Goal: Answer question/provide support

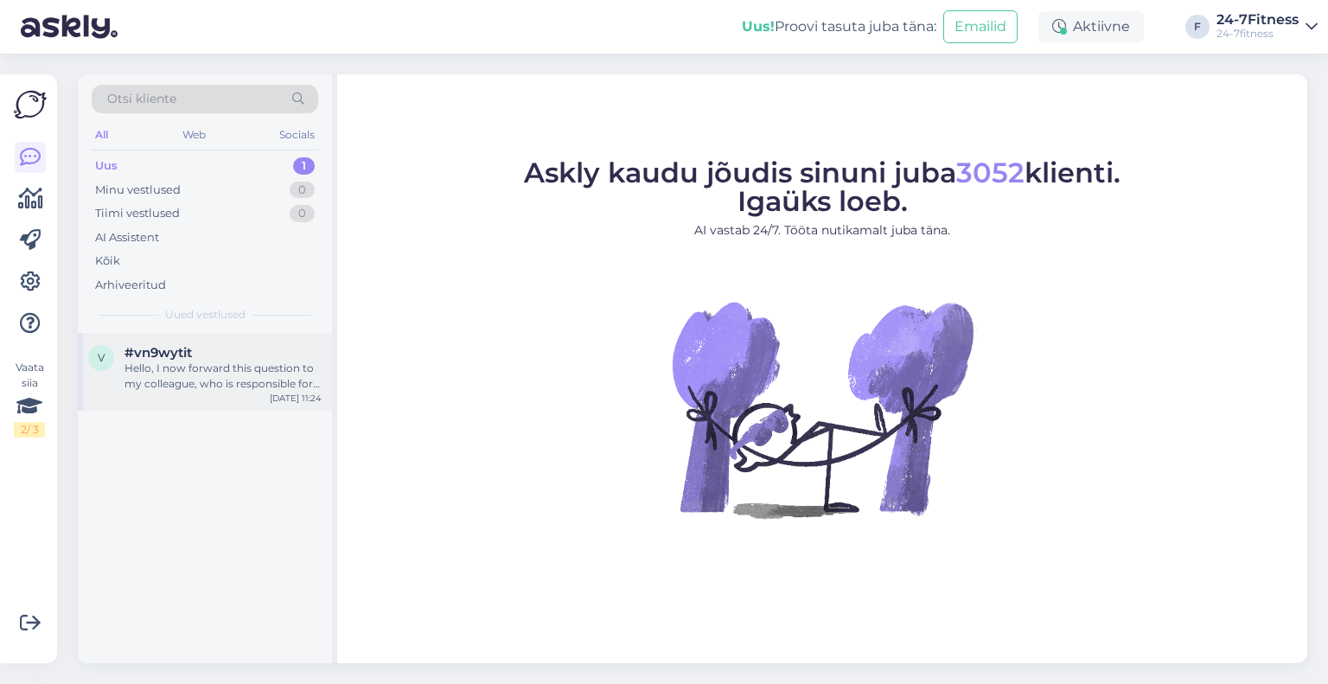
click at [229, 401] on div "v #vn9wytit Hello, I now forward this question to my colleague, who is responsi…" at bounding box center [205, 372] width 254 height 78
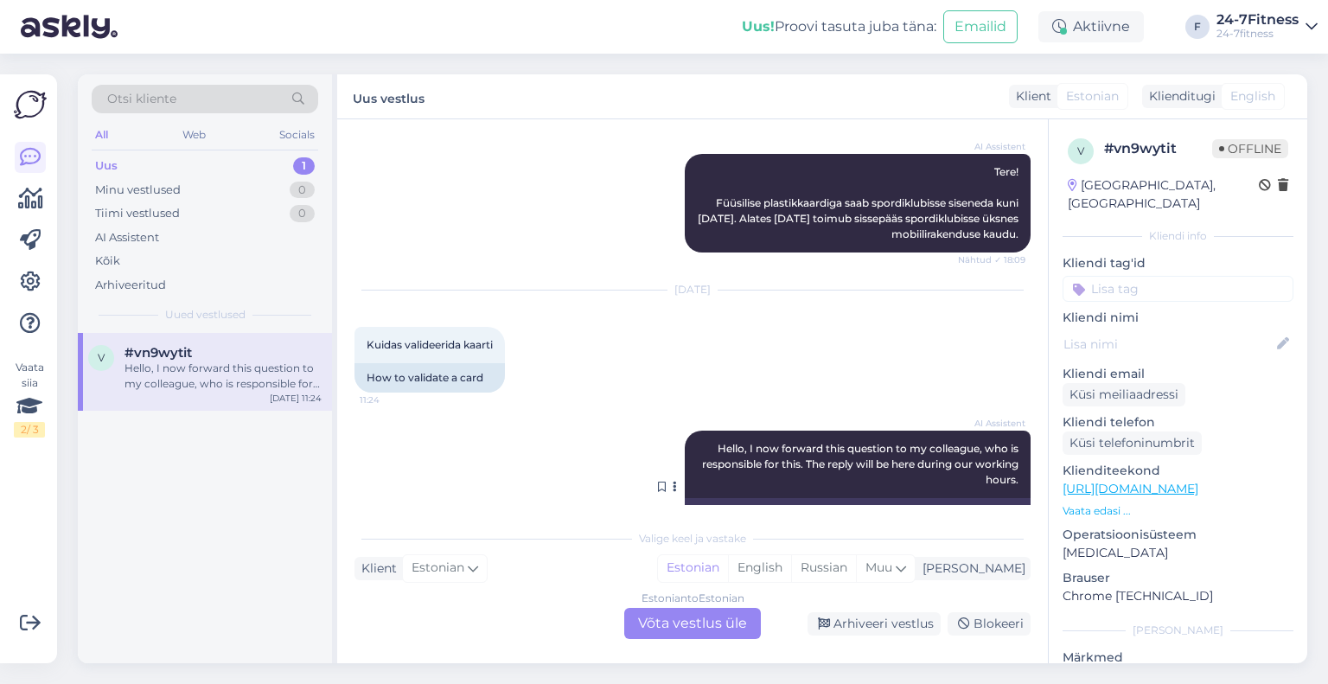
scroll to position [180, 0]
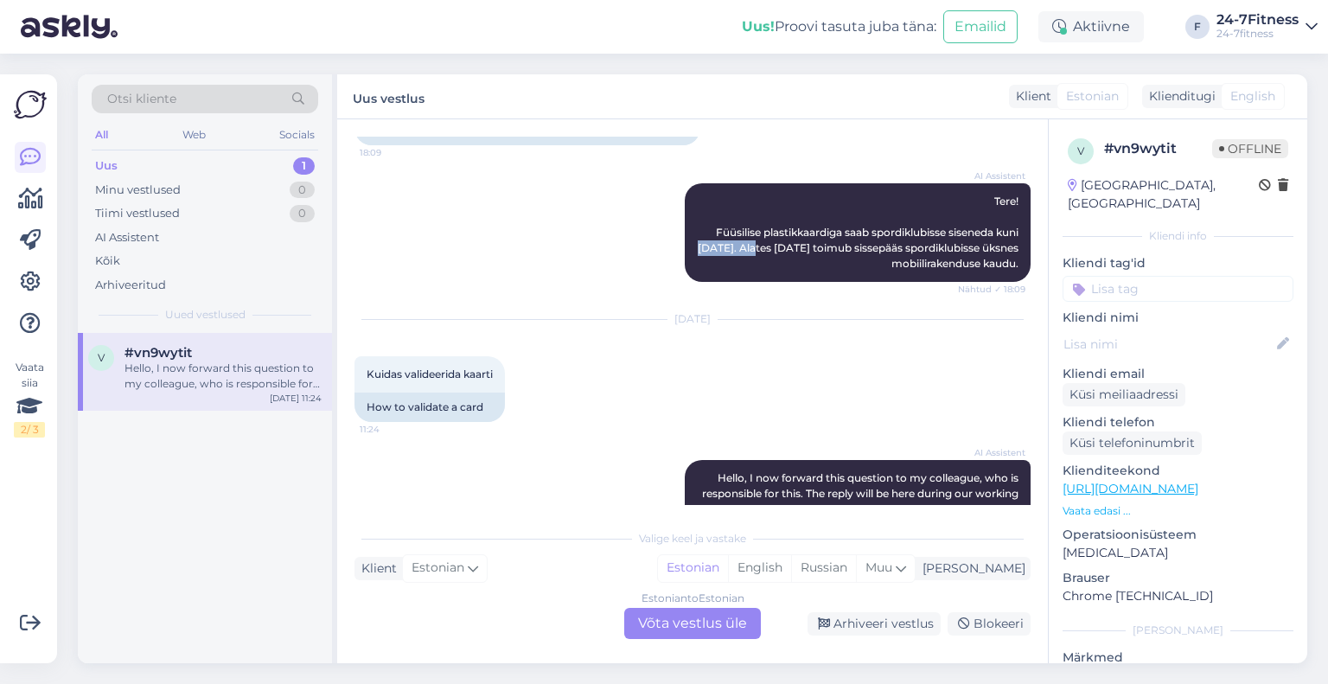
drag, startPoint x: 744, startPoint y: 251, endPoint x: 653, endPoint y: 248, distance: 91.7
click at [653, 248] on div "AI Assistent Tere! Füüsilise plastikkaardiga saab spordiklubisse siseneda kuni …" at bounding box center [693, 232] width 676 height 137
click at [744, 257] on div "AI Assistent Tere! Füüsilise plastikkaardiga saab spordiklubisse siseneda kuni …" at bounding box center [858, 232] width 346 height 99
drag, startPoint x: 743, startPoint y: 247, endPoint x: 685, endPoint y: 252, distance: 58.1
click at [698, 252] on span "Tere! Füüsilise plastikkaardiga saab spordiklubisse siseneda kuni [DATE]. Alate…" at bounding box center [859, 232] width 323 height 75
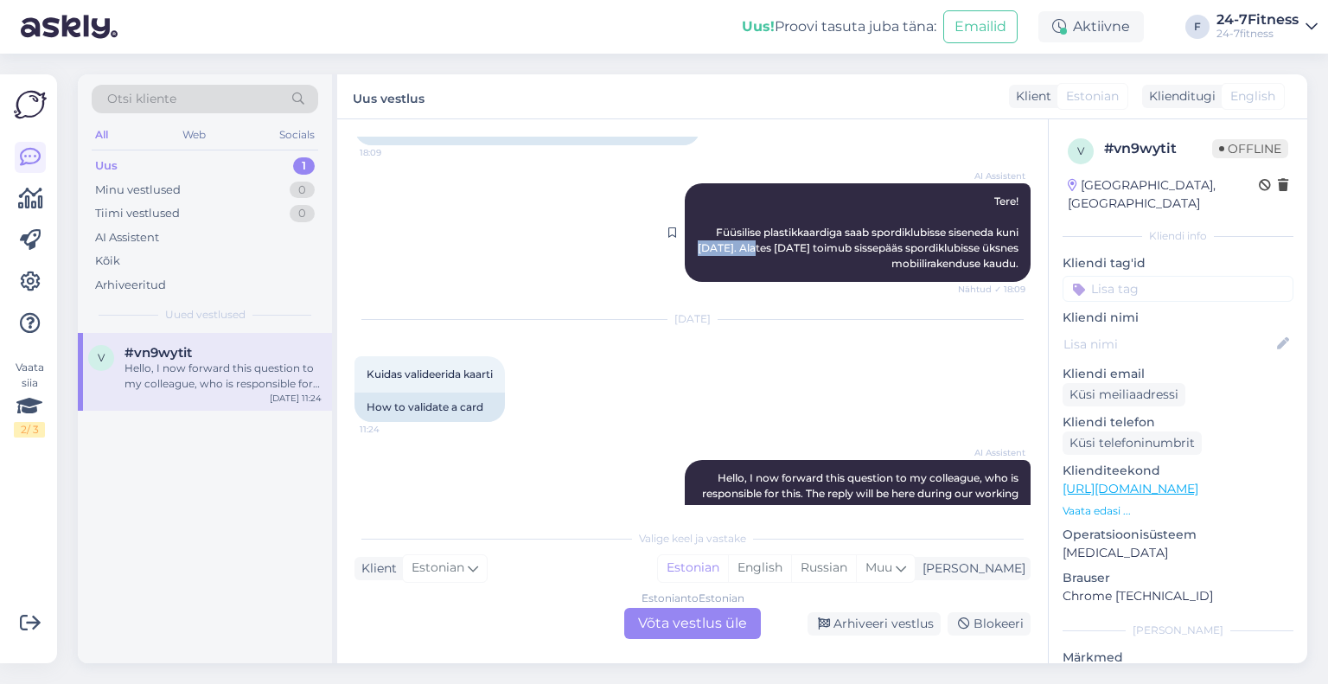
copy span "[DATE]."
click at [711, 622] on div "Estonian to Estonian Võta vestlus üle" at bounding box center [692, 623] width 137 height 31
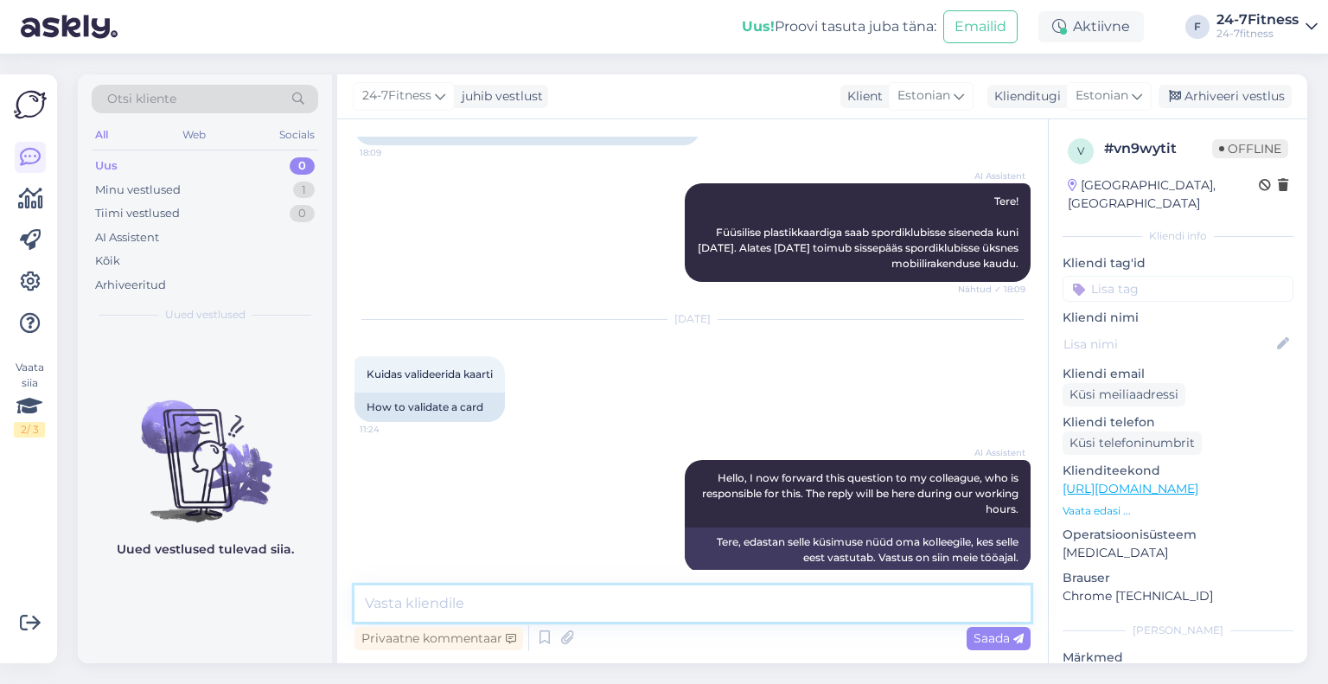
click at [560, 607] on textarea at bounding box center [693, 603] width 676 height 36
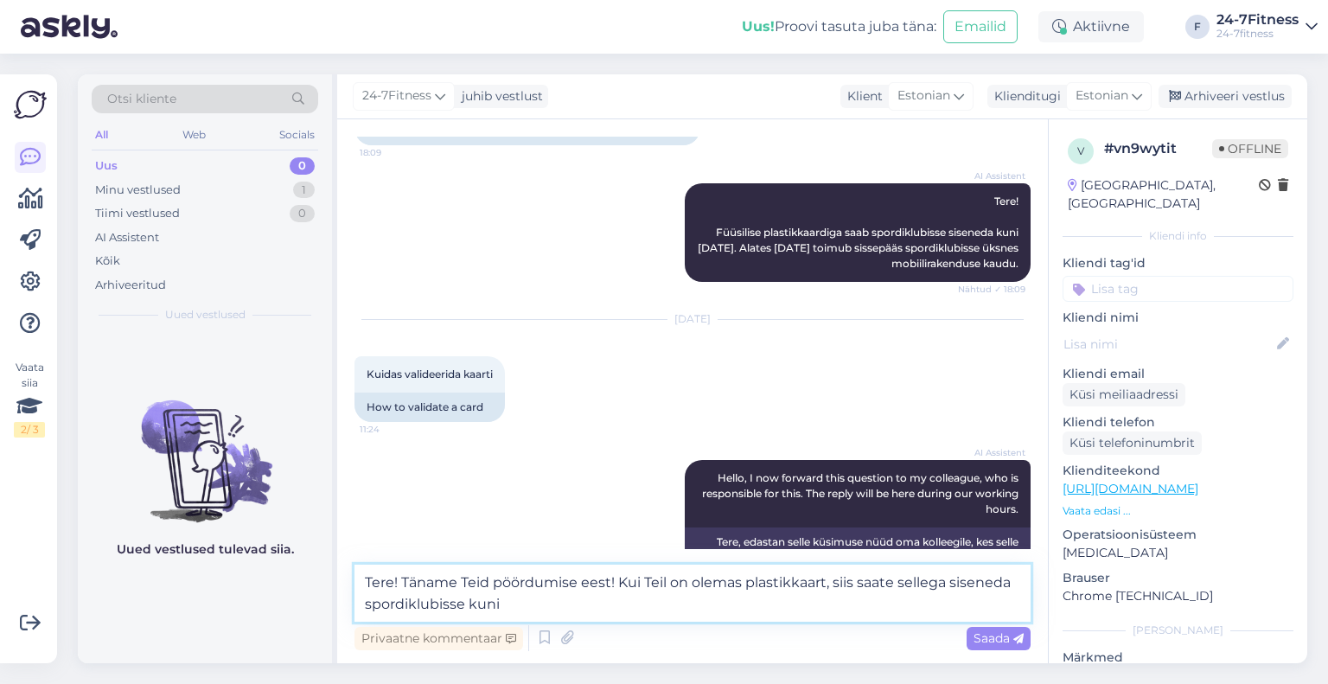
paste textarea "[DATE]."
click at [650, 608] on textarea "Tere! Täname Teid pöördumise eest! Kui Teil on olemas plastikkaart, siis saate …" at bounding box center [693, 593] width 676 height 57
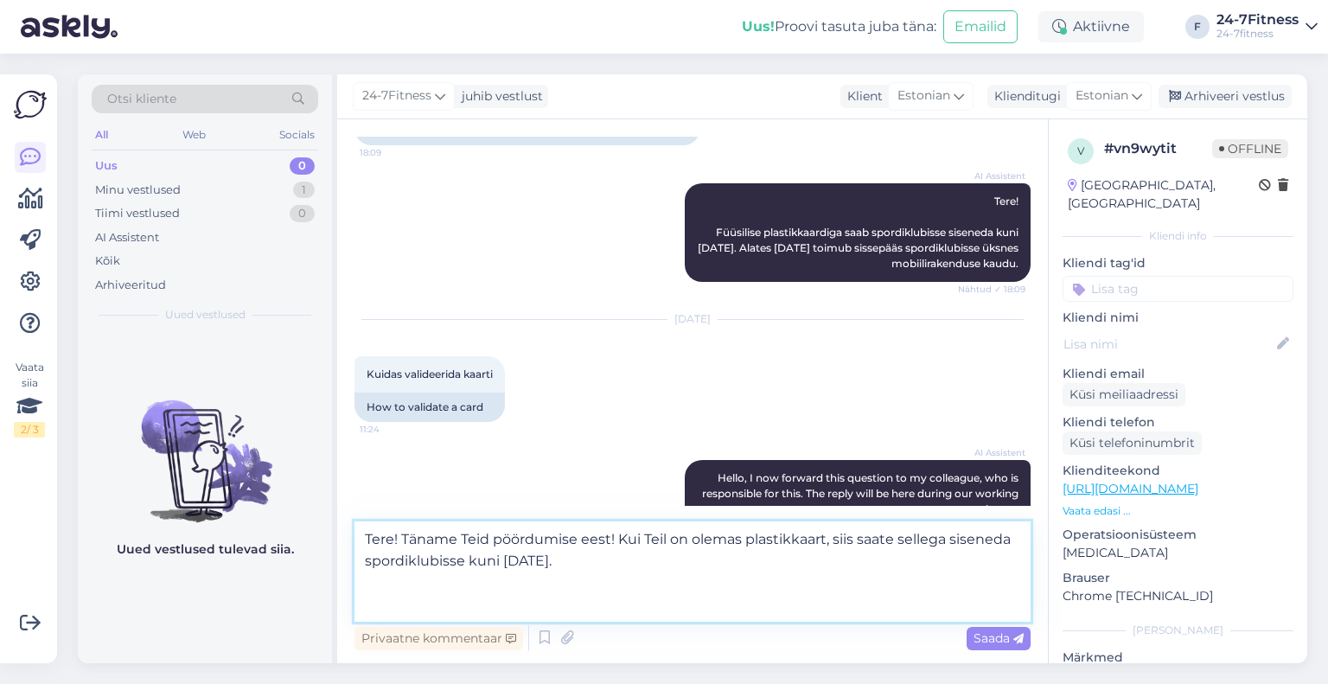
paste textarea "Kliendikaardi lisamiseks Walletisse logige palun meie kodulehele sisse ja valig…"
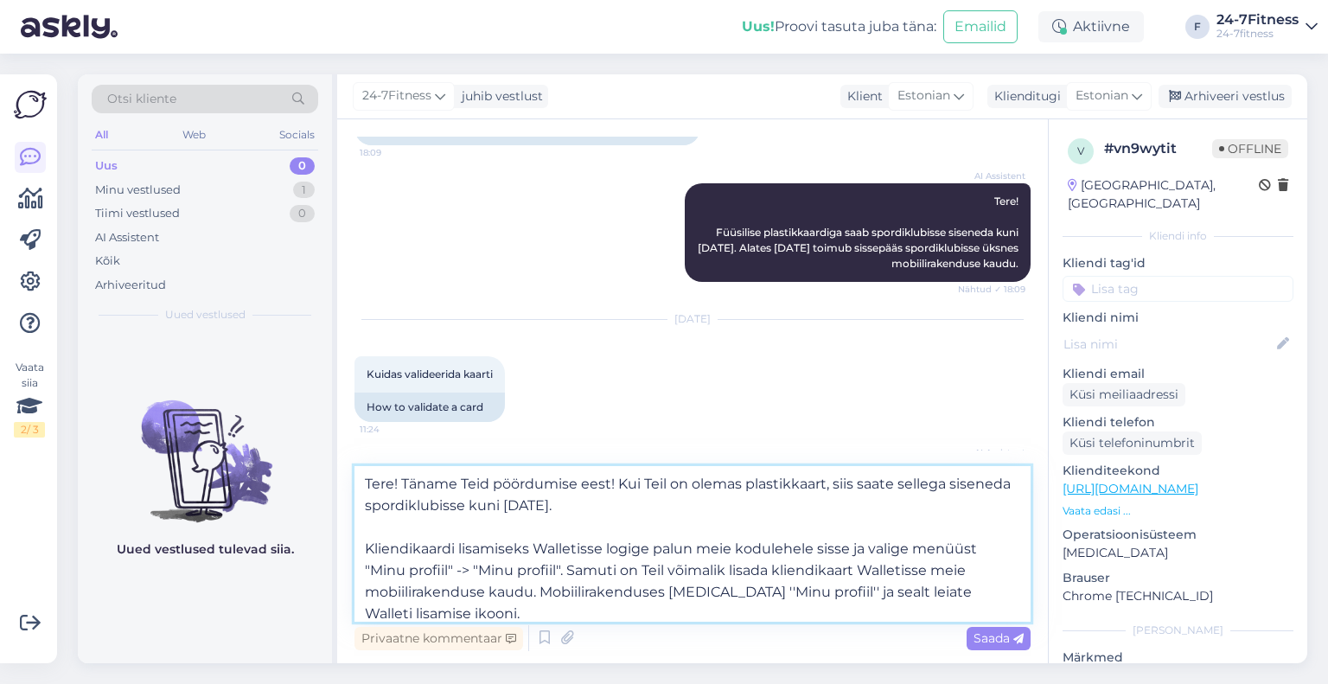
scroll to position [0, 0]
click at [681, 514] on textarea "Tere! Täname Teid pöördumise eest! Kui Teil on olemas plastikkaart, siis saate …" at bounding box center [693, 544] width 676 height 156
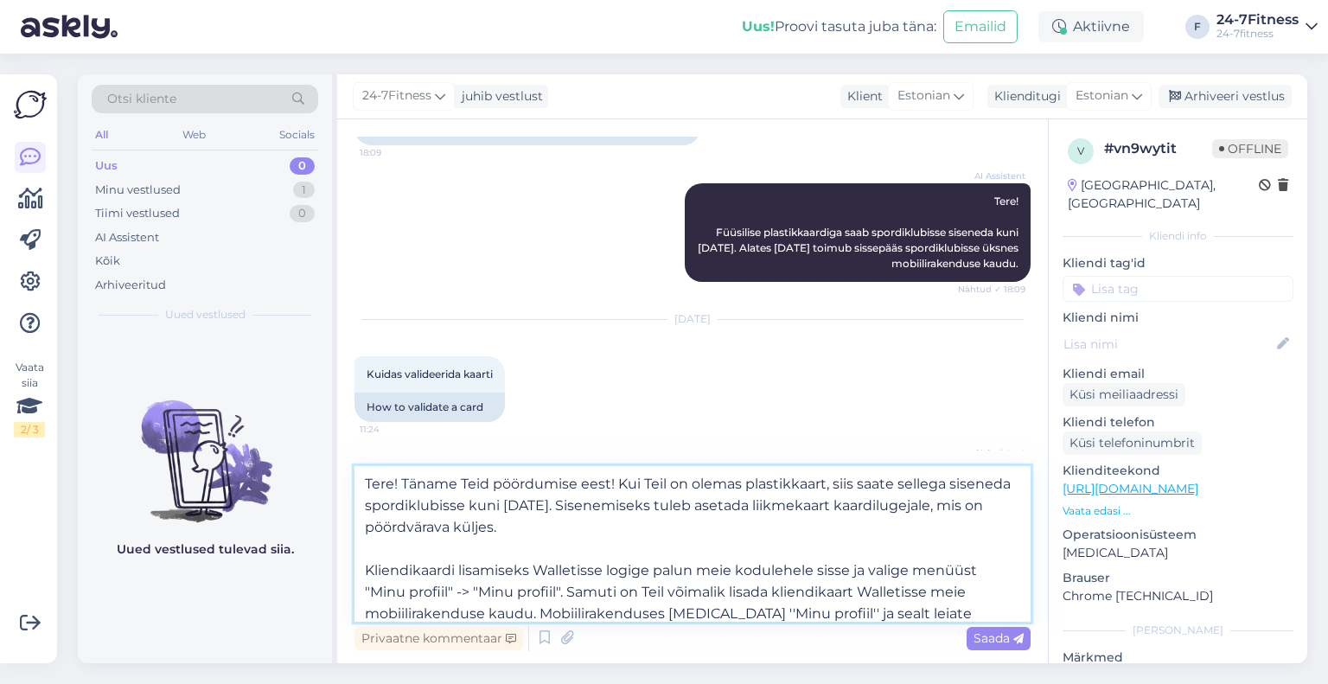
click at [862, 542] on textarea "Tere! Täname Teid pöördumise eest! Kui Teil on olemas plastikkaart, siis saate …" at bounding box center [693, 544] width 676 height 156
drag, startPoint x: 726, startPoint y: 532, endPoint x: 654, endPoint y: 508, distance: 76.3
click at [654, 508] on textarea "Tere! Täname Teid pöördumise eest! Kui Teil on olemas plastikkaart, siis saate …" at bounding box center [693, 544] width 676 height 156
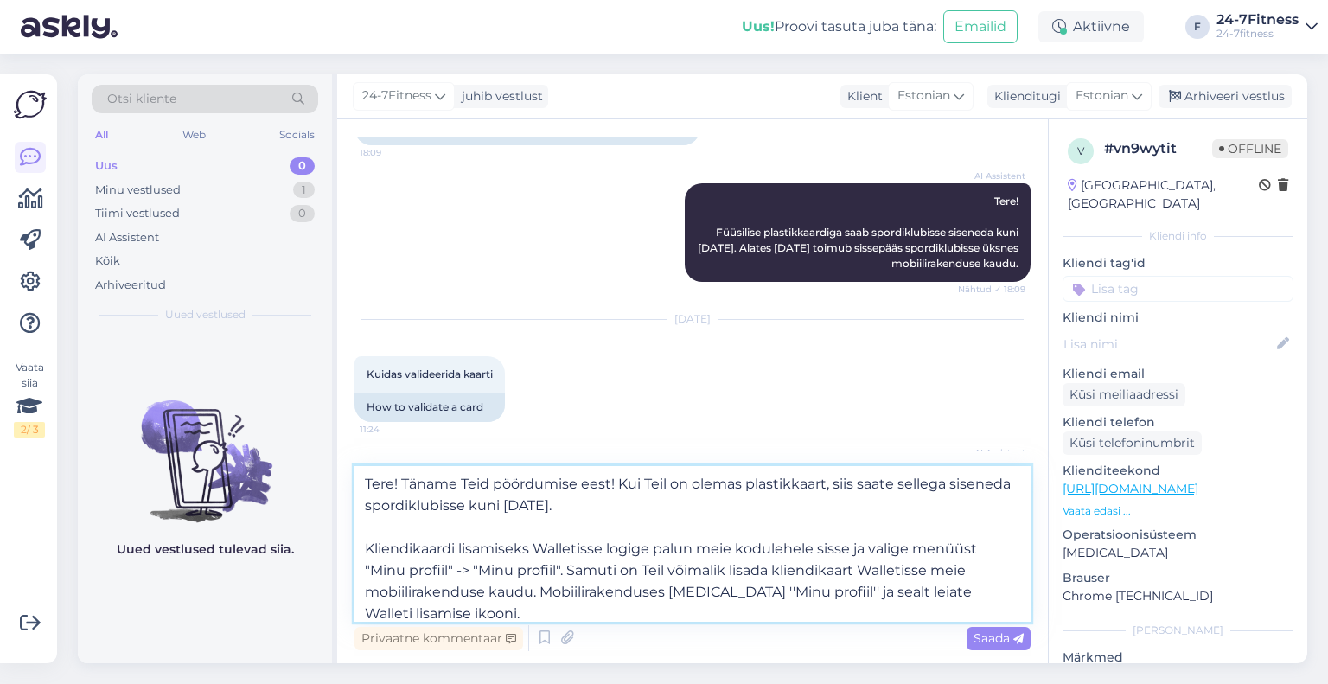
scroll to position [74, 0]
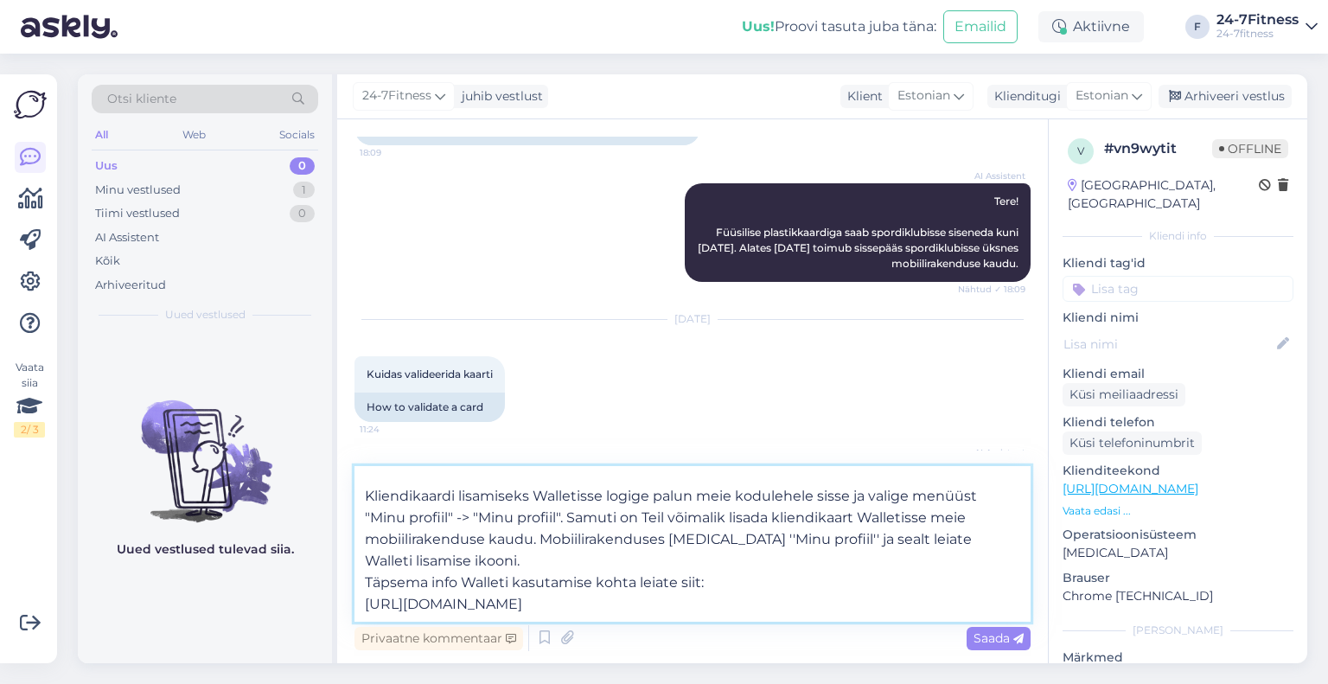
click at [546, 540] on textarea "Tere! Täname Teid pöördumise eest! Kui Teil on olemas plastikkaart, siis saate …" at bounding box center [693, 544] width 676 height 156
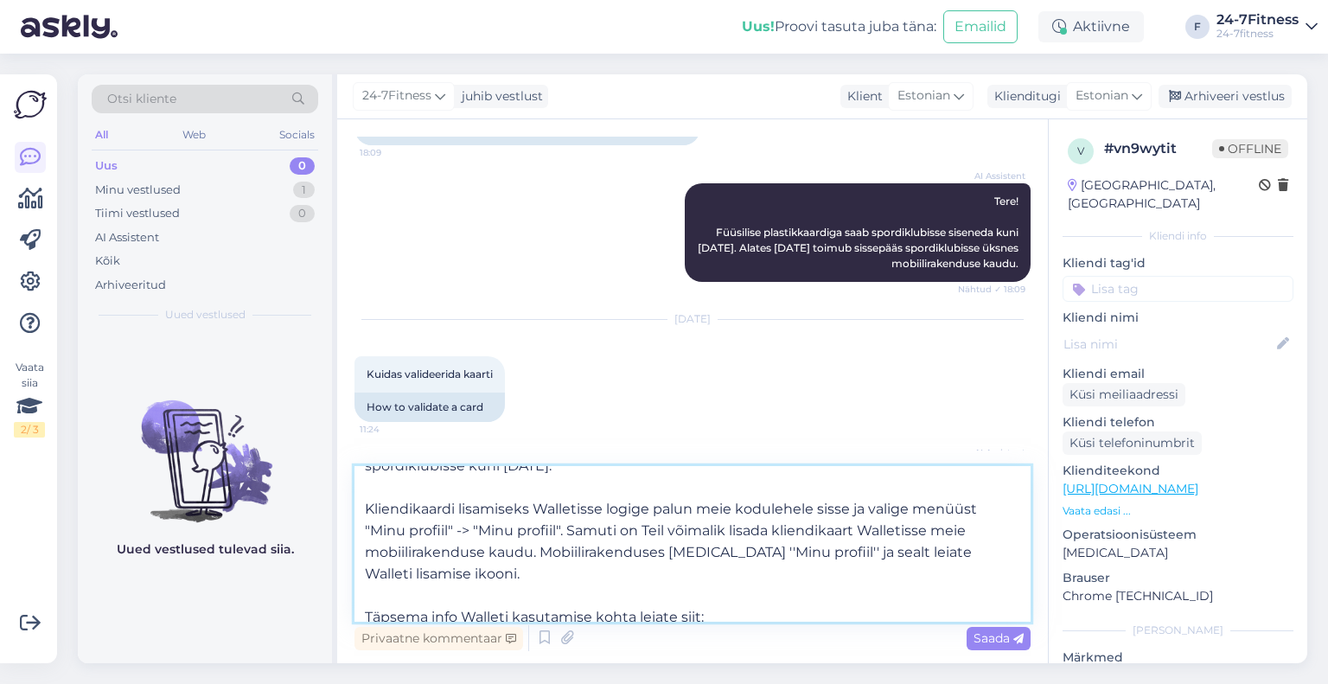
scroll to position [10, 0]
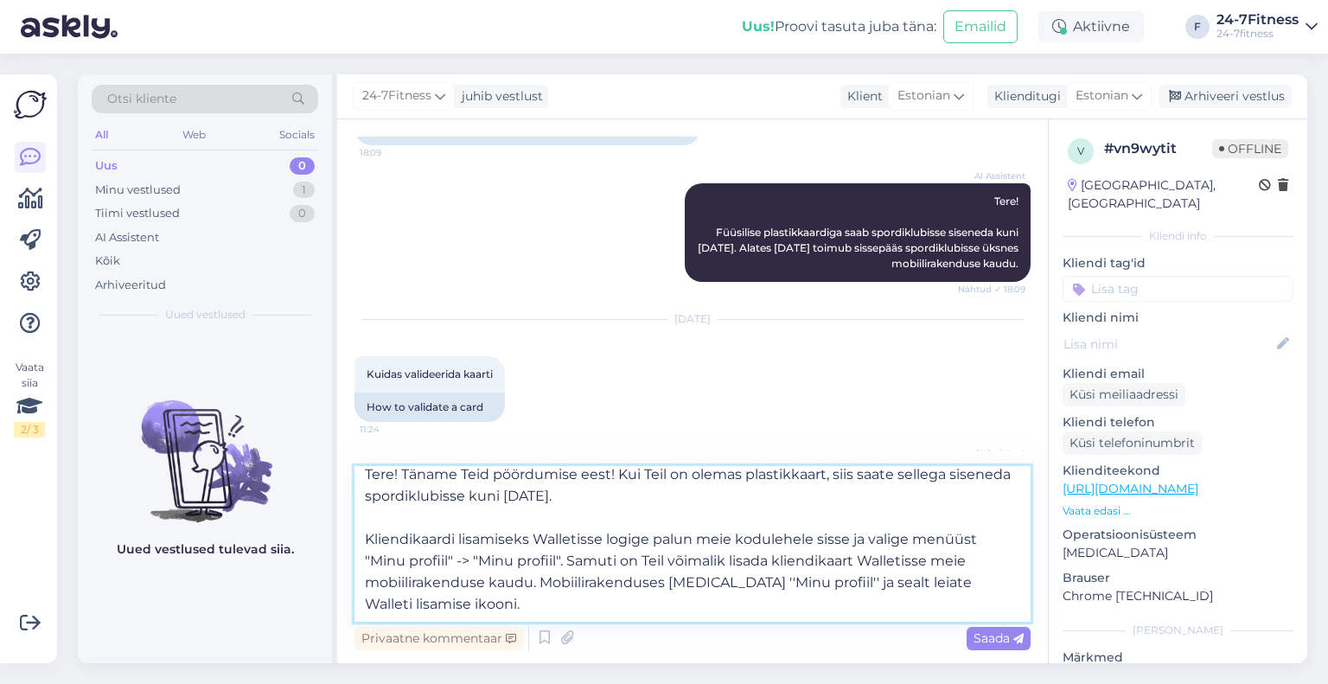
type textarea "Tere! Täname Teid pöördumise eest! Kui Teil on olemas plastikkaart, siis saate …"
click at [798, 512] on textarea "Tere! Täname Teid pöördumise eest! Kui Teil on olemas plastikkaart, siis saate …" at bounding box center [693, 544] width 676 height 156
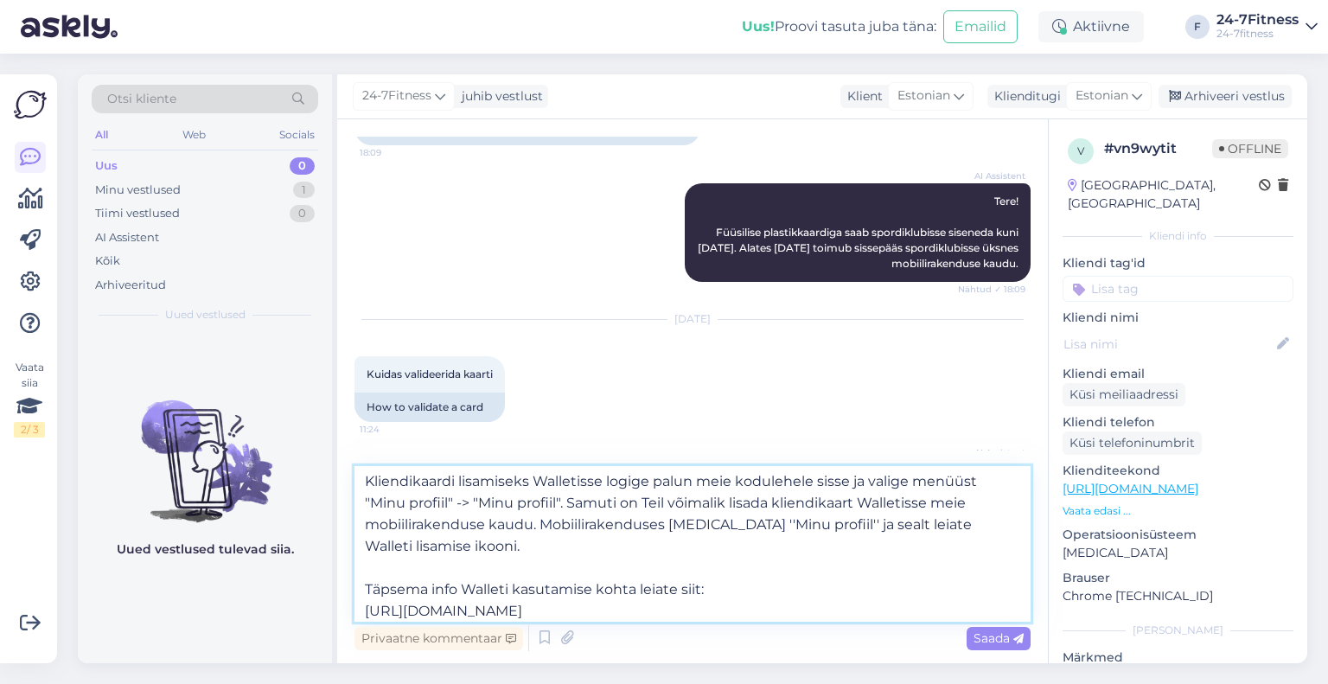
scroll to position [96, 0]
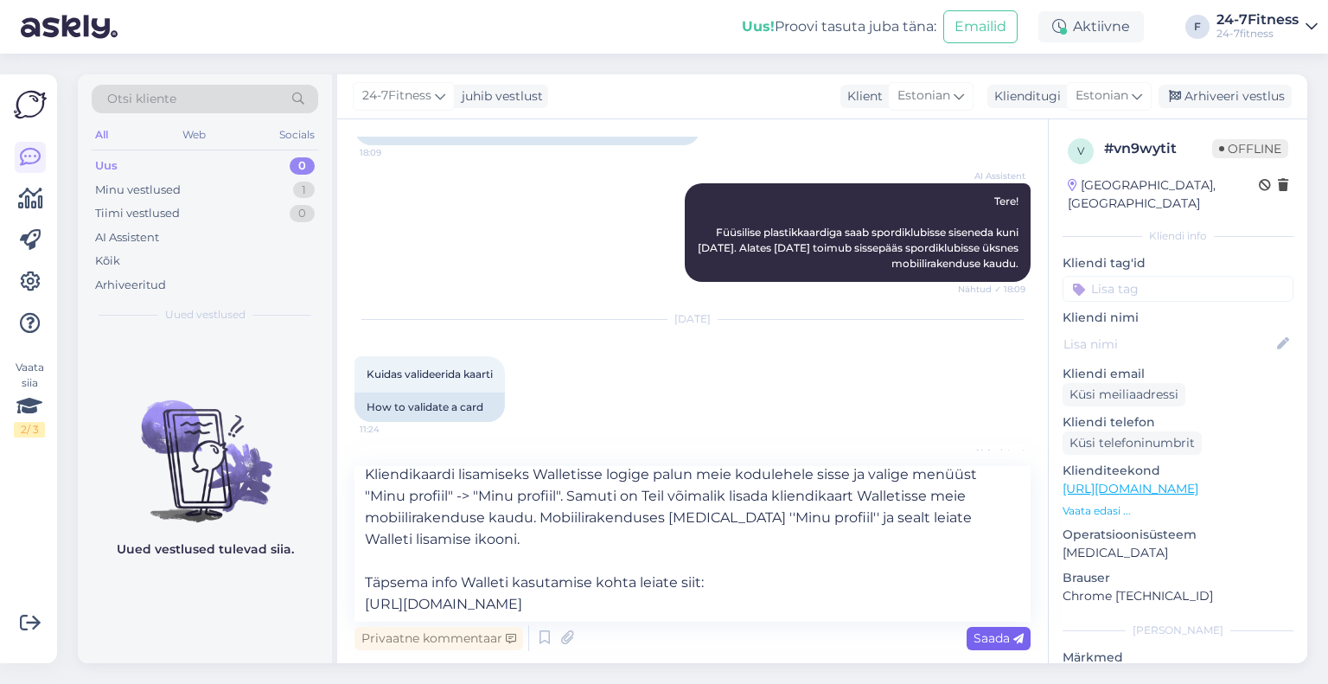
click at [1003, 641] on span "Saada" at bounding box center [999, 638] width 50 height 16
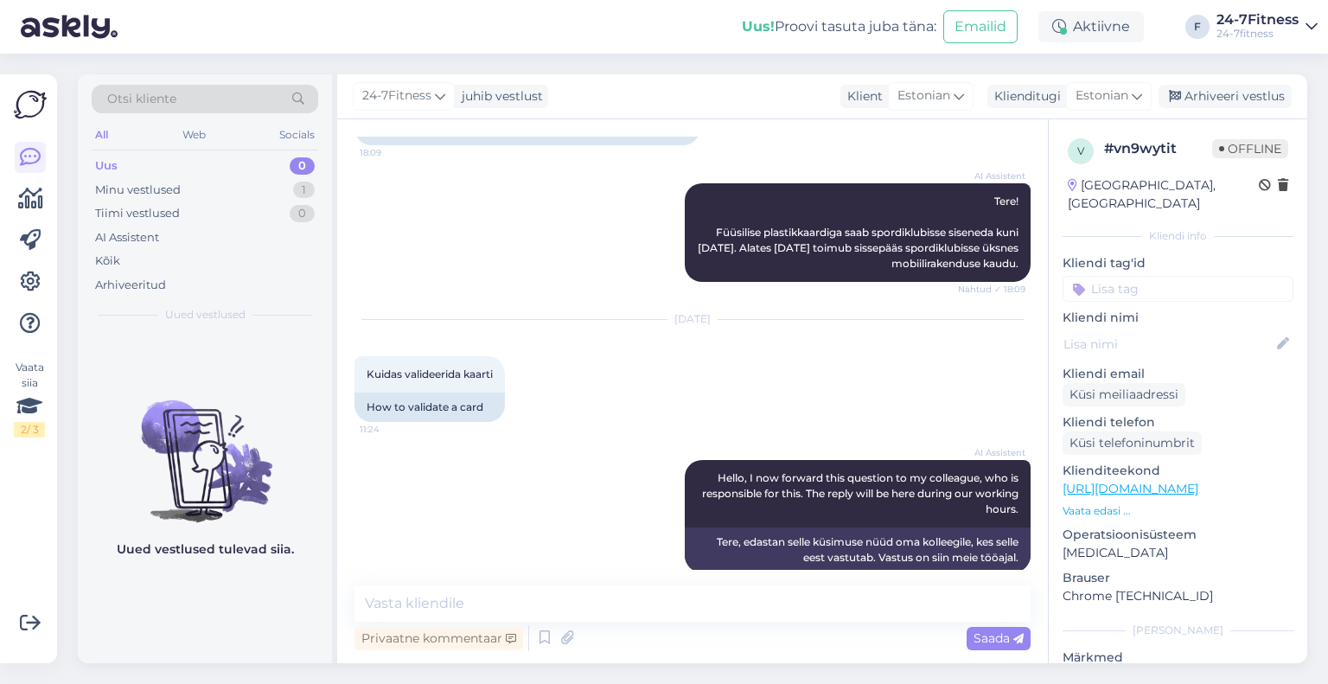
scroll to position [0, 0]
